Goal: Register for event/course

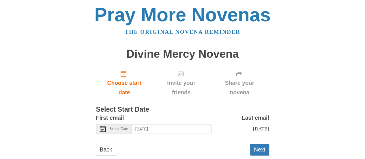
click at [125, 130] on span "Select Date" at bounding box center [119, 129] width 18 height 4
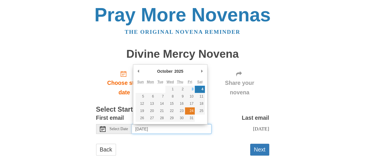
type input "[DATE]"
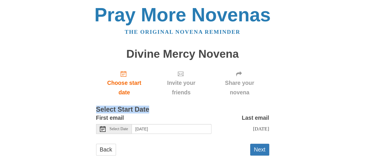
drag, startPoint x: 359, startPoint y: 87, endPoint x: 366, endPoint y: 115, distance: 28.9
click at [365, 115] on html "Pray More Novenas The original novena reminder Divine Mercy Novena Choose start…" at bounding box center [182, 86] width 365 height 172
click at [329, 113] on div "Pray More Novenas The original novena reminder Divine Mercy Novena Choose start…" at bounding box center [183, 86] width 338 height 172
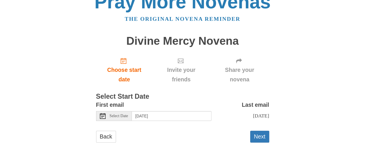
scroll to position [13, 0]
click at [266, 138] on button "Next" at bounding box center [259, 136] width 19 height 12
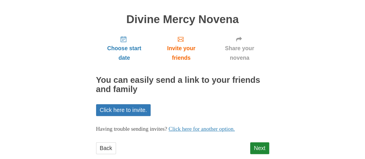
scroll to position [46, 0]
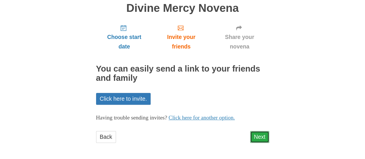
click at [255, 136] on link "Next" at bounding box center [259, 137] width 19 height 12
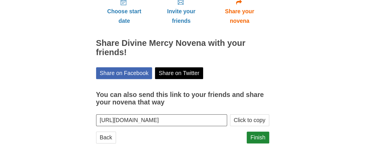
scroll to position [72, 0]
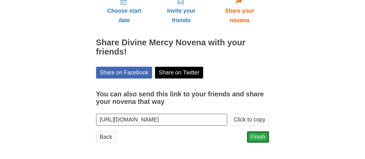
click at [261, 136] on link "Finish" at bounding box center [258, 137] width 23 height 12
